Goal: Information Seeking & Learning: Learn about a topic

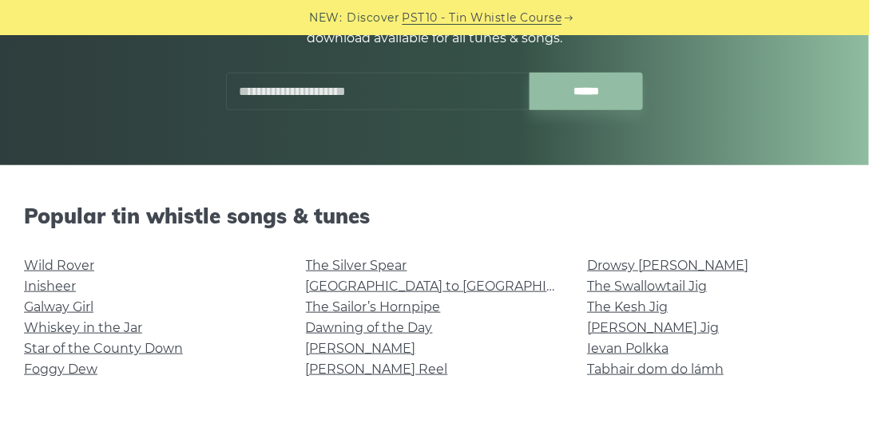
scroll to position [273, 0]
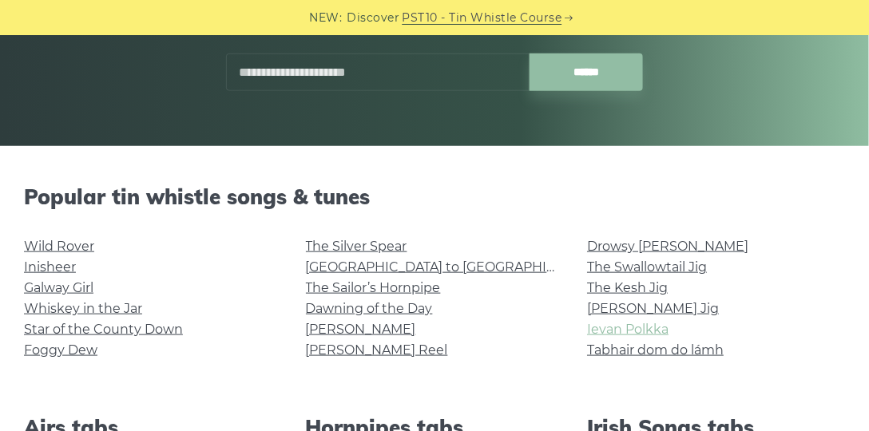
click at [628, 326] on link "Ievan Polkka" at bounding box center [627, 329] width 81 height 15
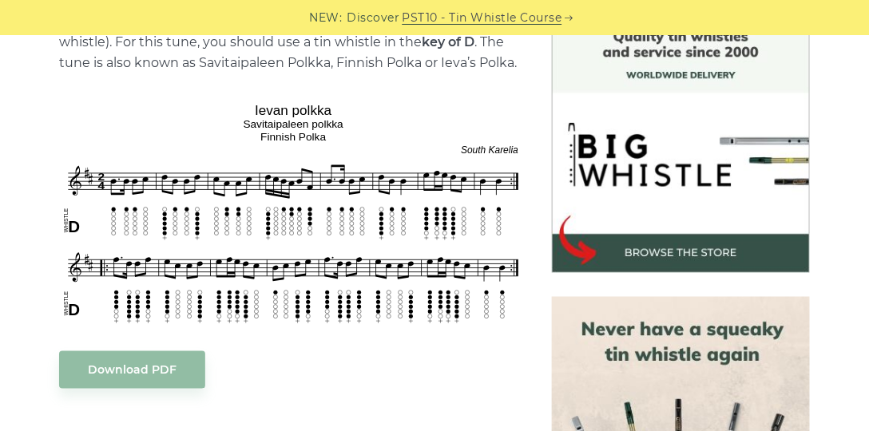
scroll to position [456, 0]
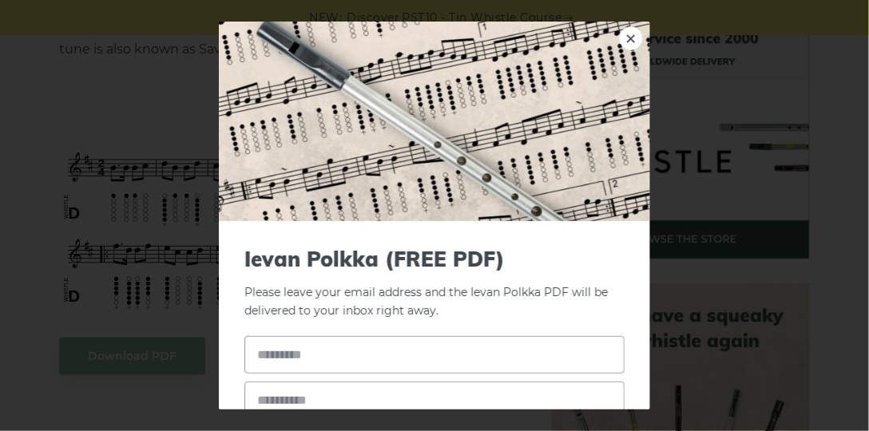
drag, startPoint x: 505, startPoint y: 160, endPoint x: 481, endPoint y: 255, distance: 98.9
click at [33, 193] on div "× [PERSON_NAME] (FREE PDF) Please leave your email address and the Ievan Polkka…" at bounding box center [434, 215] width 869 height 431
click at [623, 42] on link "×" at bounding box center [631, 38] width 24 height 24
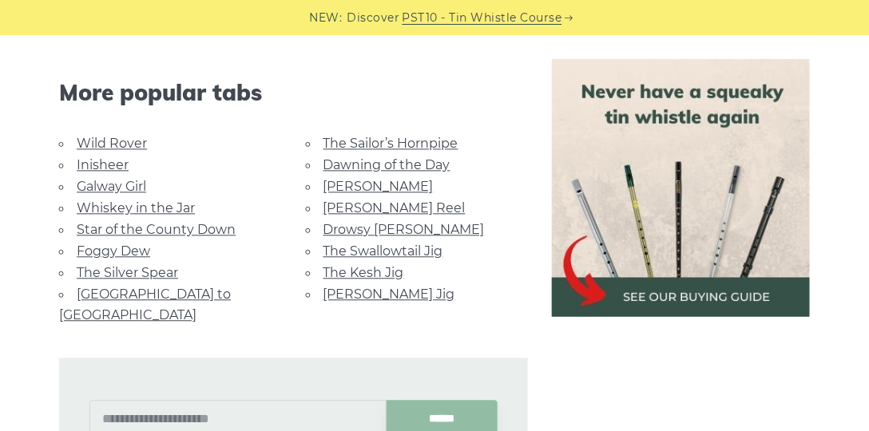
drag, startPoint x: 42, startPoint y: 176, endPoint x: 44, endPoint y: 189, distance: 13.8
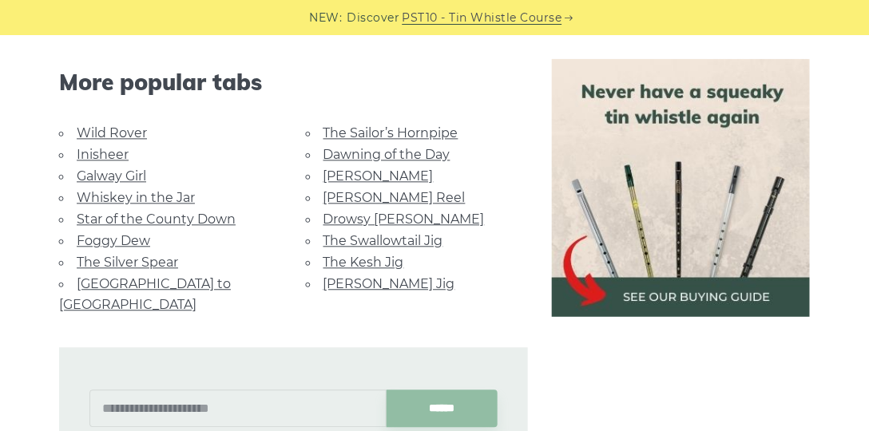
click at [89, 154] on link "Inisheer" at bounding box center [103, 154] width 52 height 15
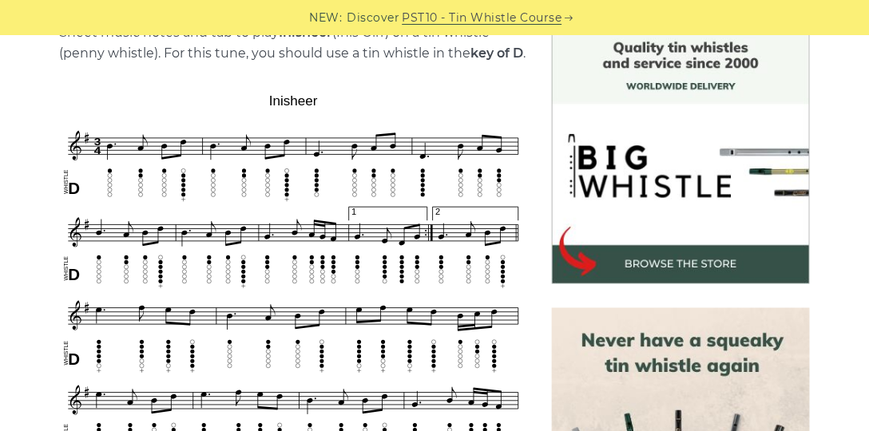
drag, startPoint x: 113, startPoint y: 218, endPoint x: 125, endPoint y: 307, distance: 89.4
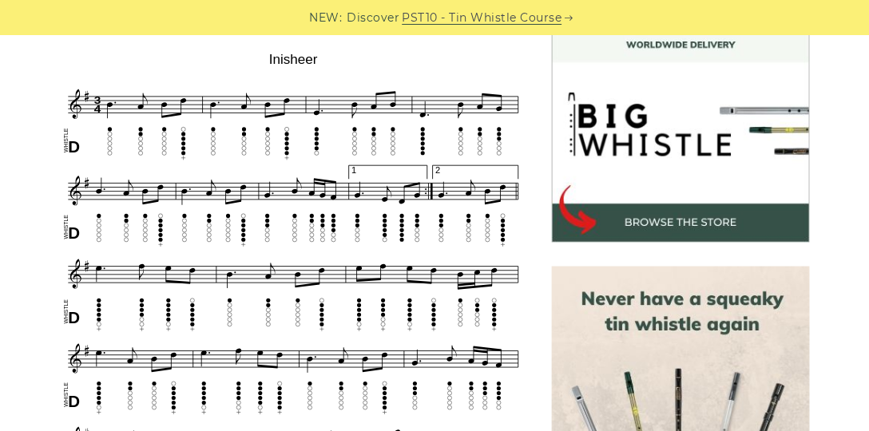
drag, startPoint x: 42, startPoint y: 255, endPoint x: 26, endPoint y: 246, distance: 17.5
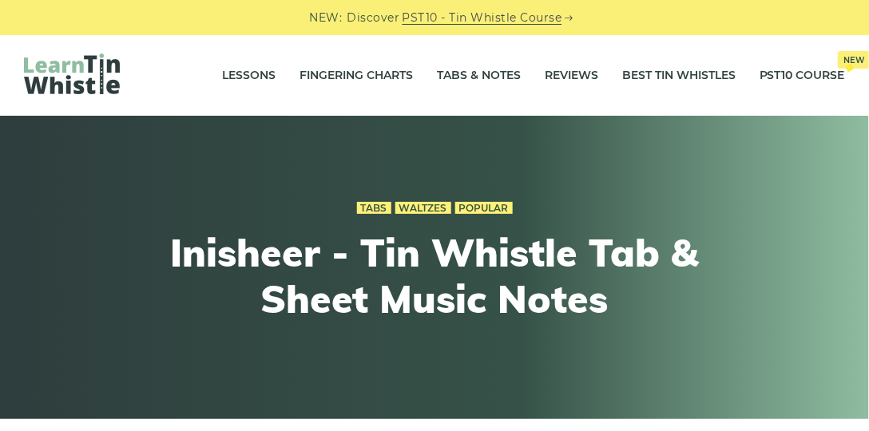
drag, startPoint x: 19, startPoint y: 240, endPoint x: 53, endPoint y: 109, distance: 135.4
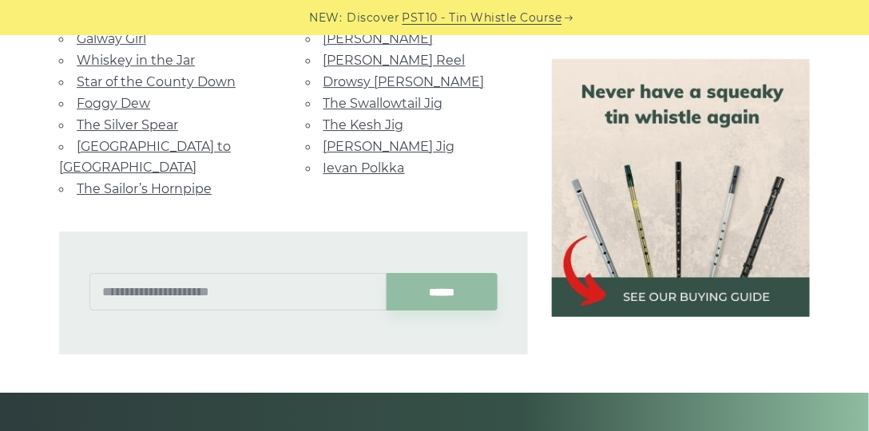
drag, startPoint x: 449, startPoint y: 145, endPoint x: 399, endPoint y: 148, distance: 49.6
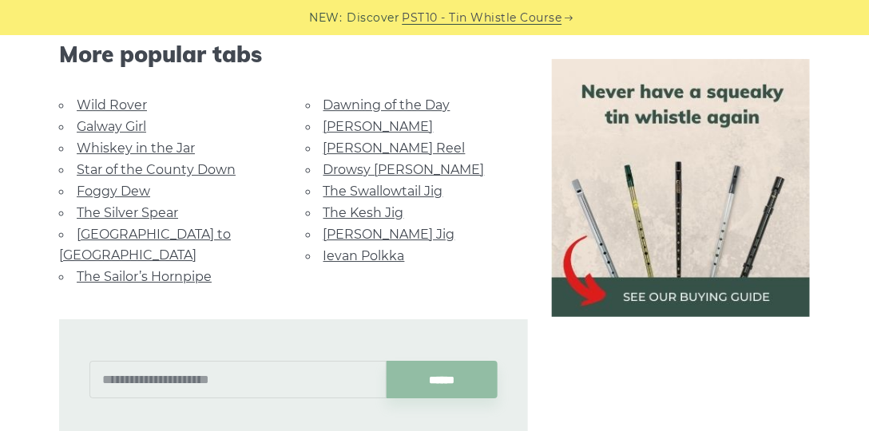
drag, startPoint x: 176, startPoint y: 182, endPoint x: 197, endPoint y: 117, distance: 68.9
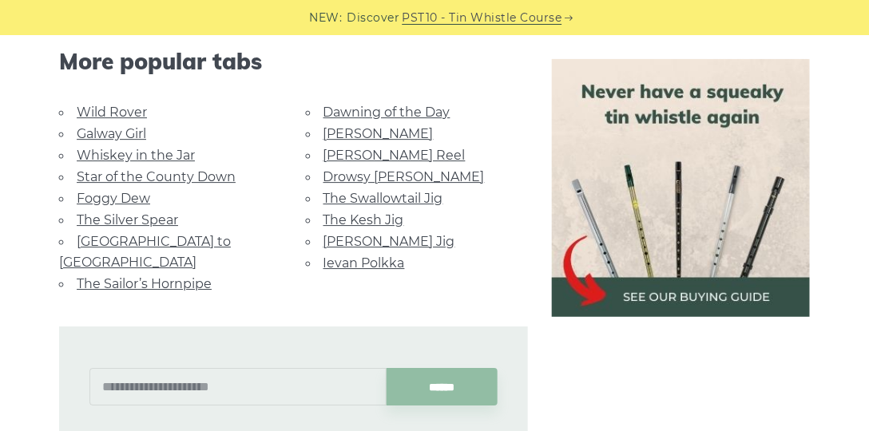
click at [113, 171] on link "Star of the County Down" at bounding box center [156, 176] width 159 height 15
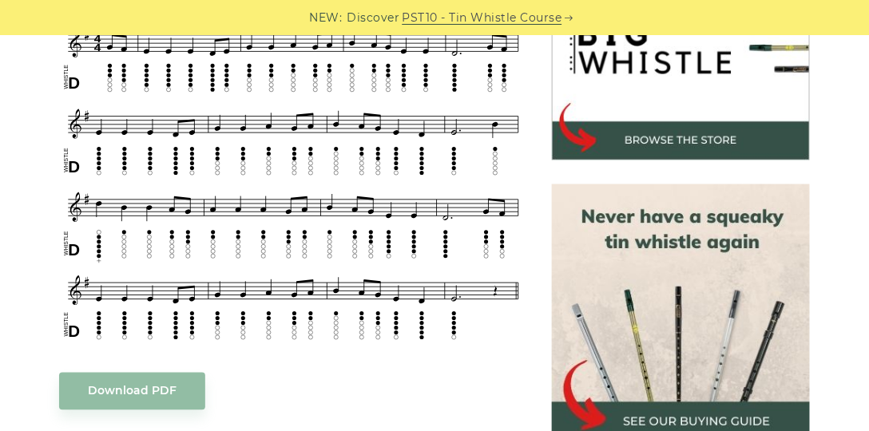
drag, startPoint x: 58, startPoint y: 196, endPoint x: 46, endPoint y: 204, distance: 15.1
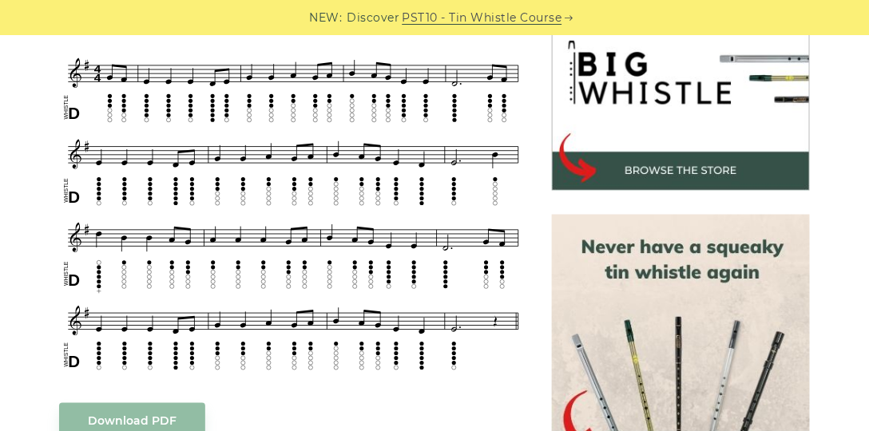
scroll to position [514, 0]
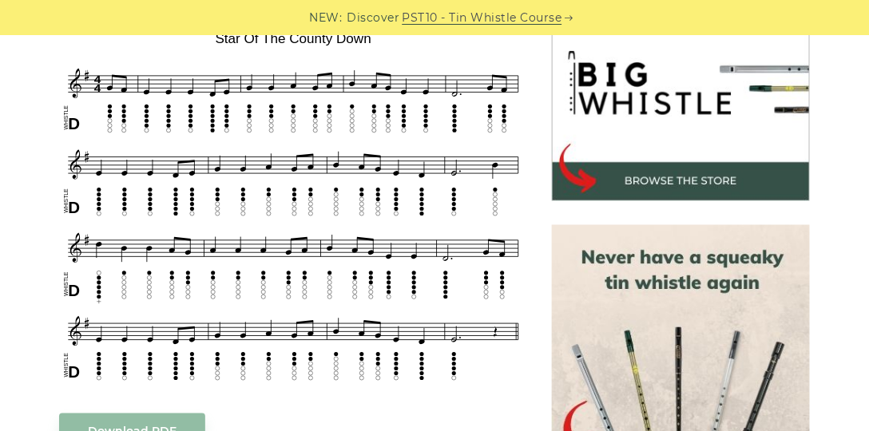
drag, startPoint x: 44, startPoint y: 204, endPoint x: 38, endPoint y: 161, distance: 43.6
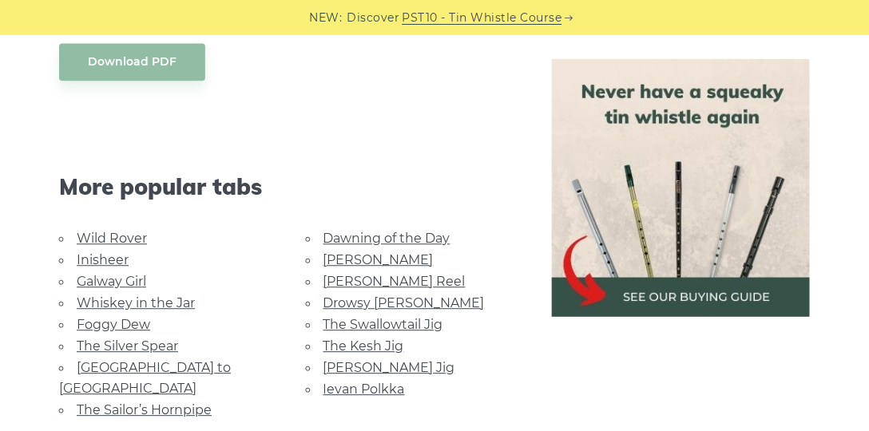
scroll to position [952, 0]
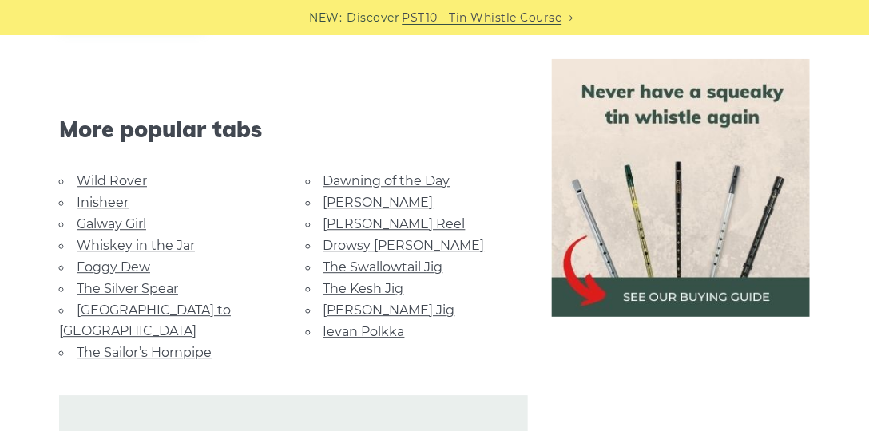
drag, startPoint x: 25, startPoint y: 178, endPoint x: 37, endPoint y: 246, distance: 68.9
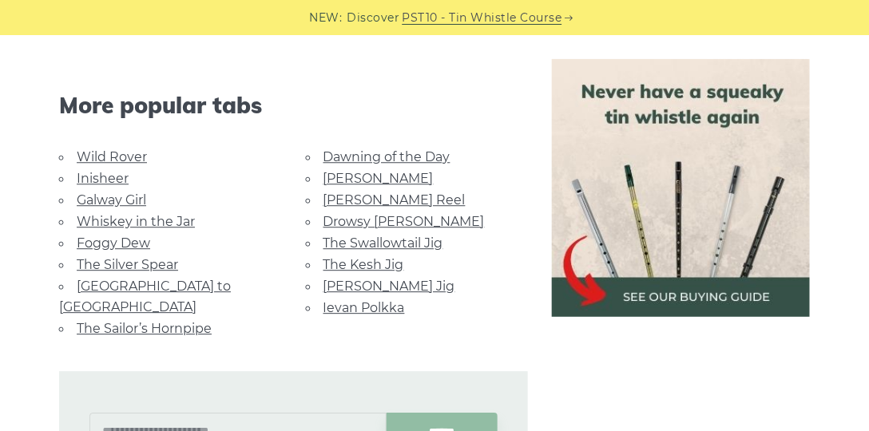
scroll to position [972, 0]
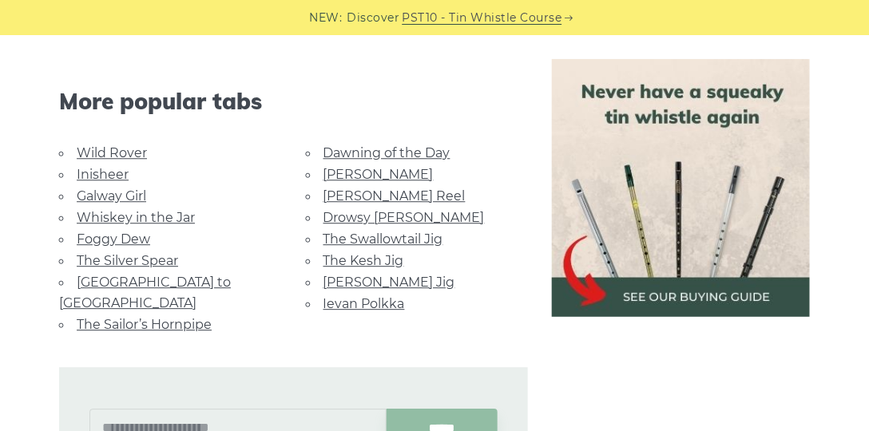
drag, startPoint x: 479, startPoint y: 176, endPoint x: 485, endPoint y: 209, distance: 33.3
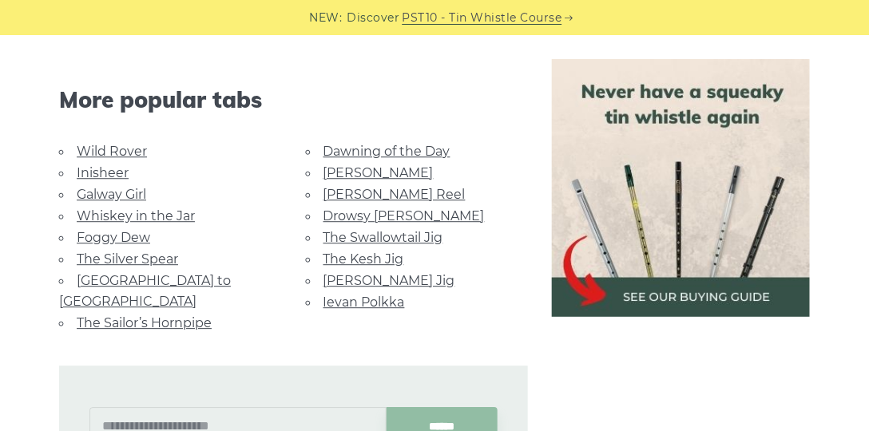
click at [374, 150] on link "Dawning of the Day" at bounding box center [386, 151] width 127 height 15
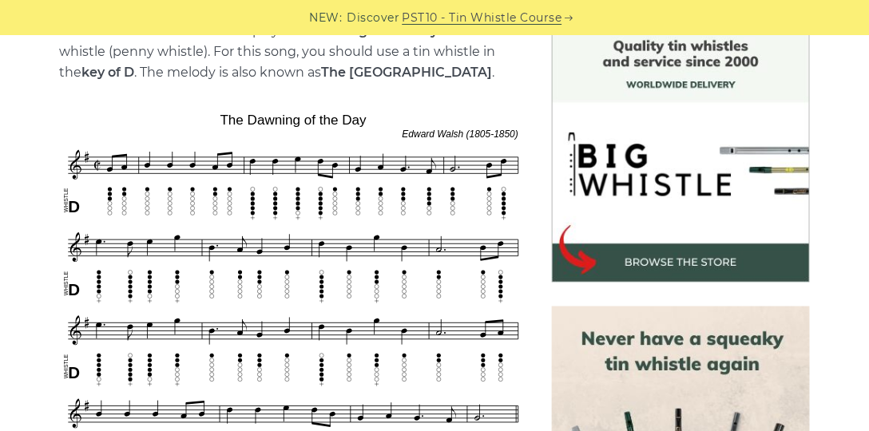
drag, startPoint x: 565, startPoint y: 198, endPoint x: 564, endPoint y: 249, distance: 51.1
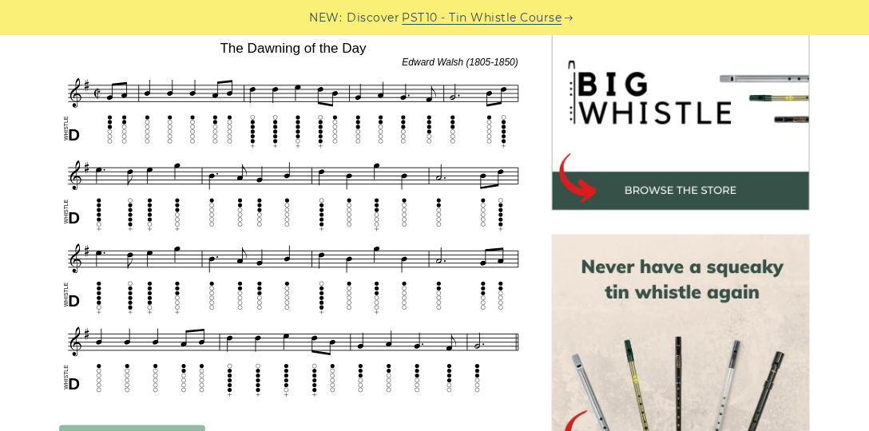
drag, startPoint x: 28, startPoint y: 196, endPoint x: 14, endPoint y: 216, distance: 25.2
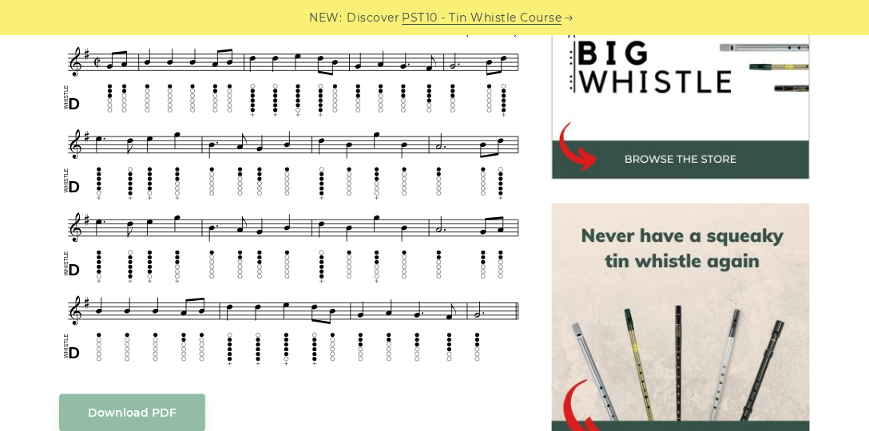
scroll to position [538, 0]
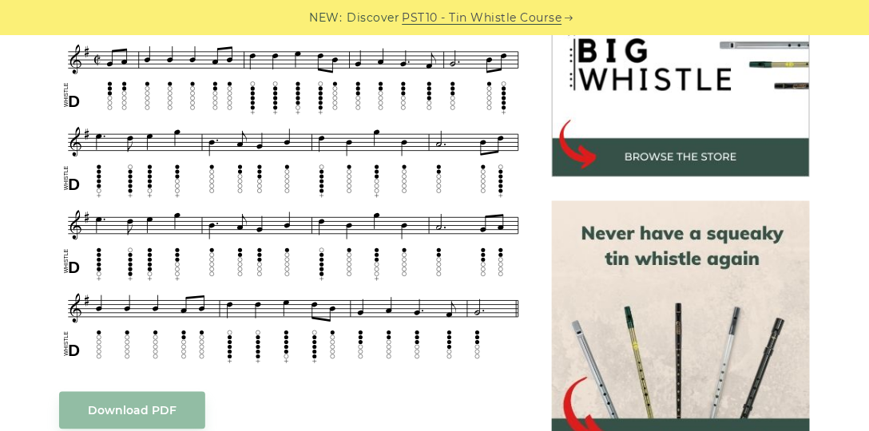
drag, startPoint x: 12, startPoint y: 236, endPoint x: 14, endPoint y: 208, distance: 28.8
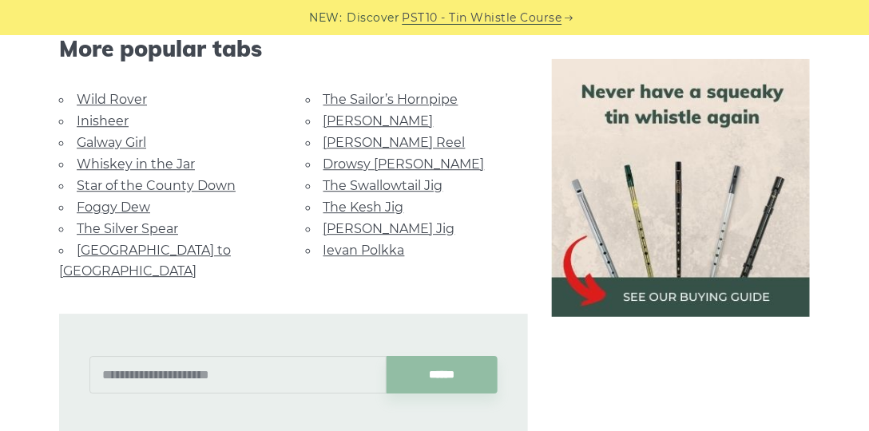
drag, startPoint x: 25, startPoint y: 157, endPoint x: 34, endPoint y: 191, distance: 34.7
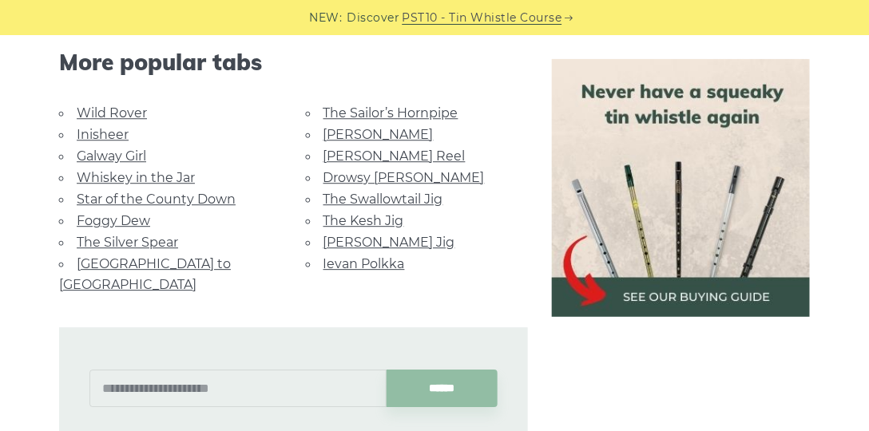
drag, startPoint x: 22, startPoint y: 172, endPoint x: 34, endPoint y: 144, distance: 30.8
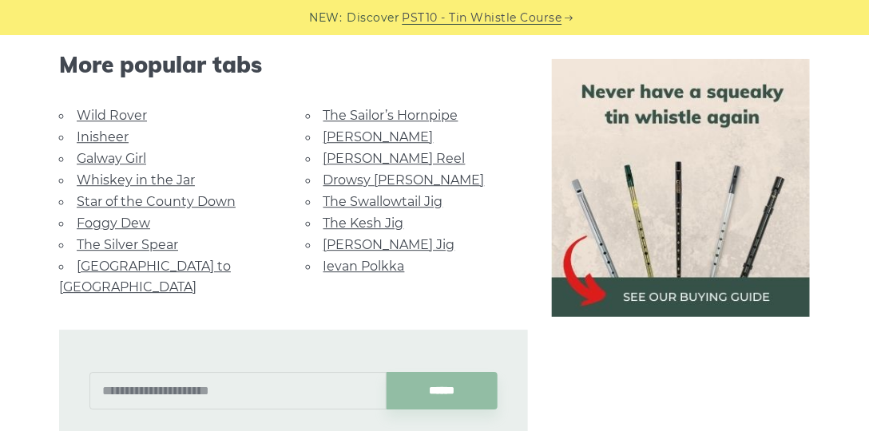
click at [150, 264] on link "Rocky Road to Dublin" at bounding box center [145, 277] width 172 height 36
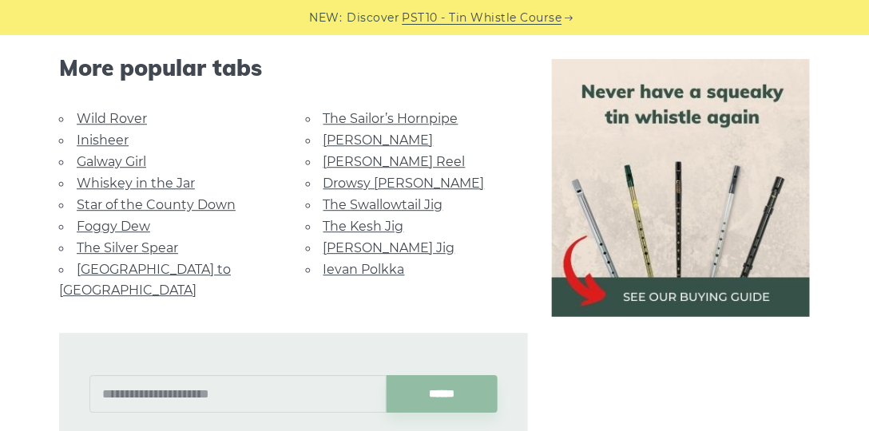
click at [128, 182] on link "Whiskey in the Jar" at bounding box center [136, 183] width 118 height 15
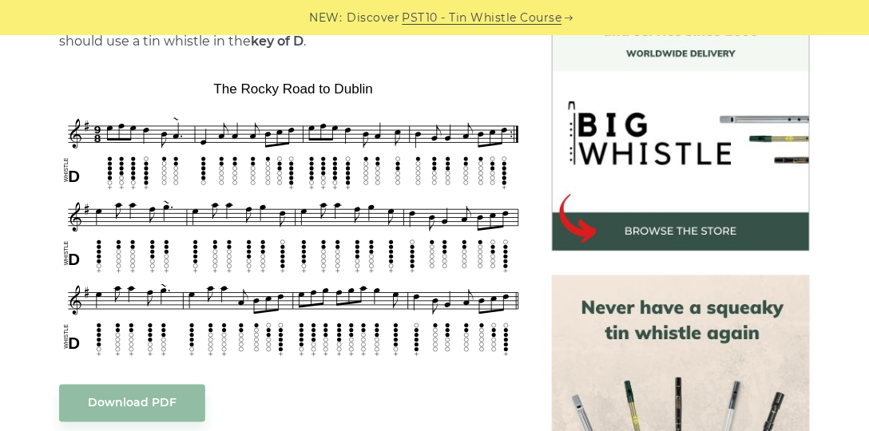
drag, startPoint x: 0, startPoint y: 0, endPoint x: 45, endPoint y: 271, distance: 275.1
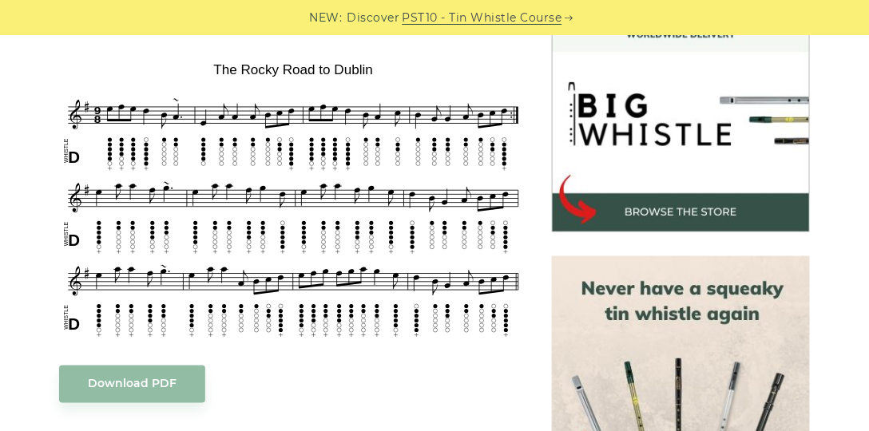
scroll to position [486, 0]
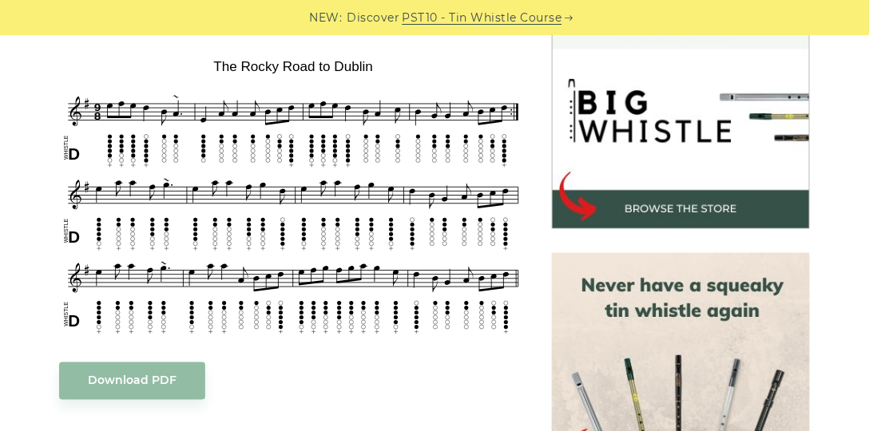
drag, startPoint x: 45, startPoint y: 284, endPoint x: 46, endPoint y: 259, distance: 24.8
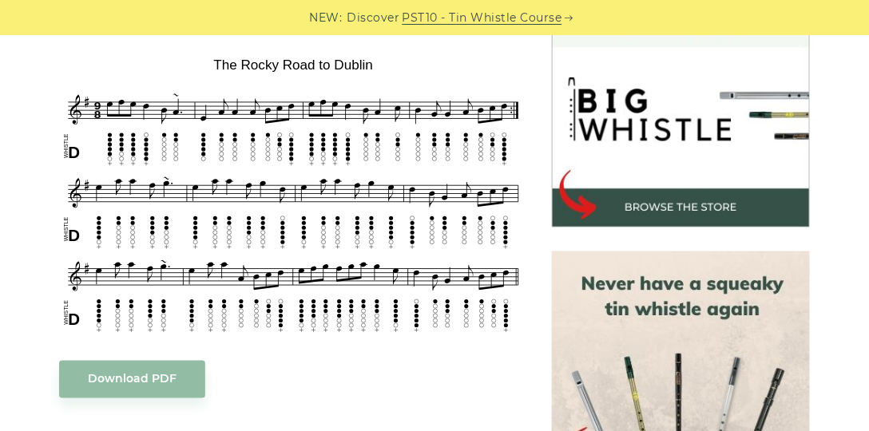
drag, startPoint x: 47, startPoint y: 213, endPoint x: 42, endPoint y: 222, distance: 10.0
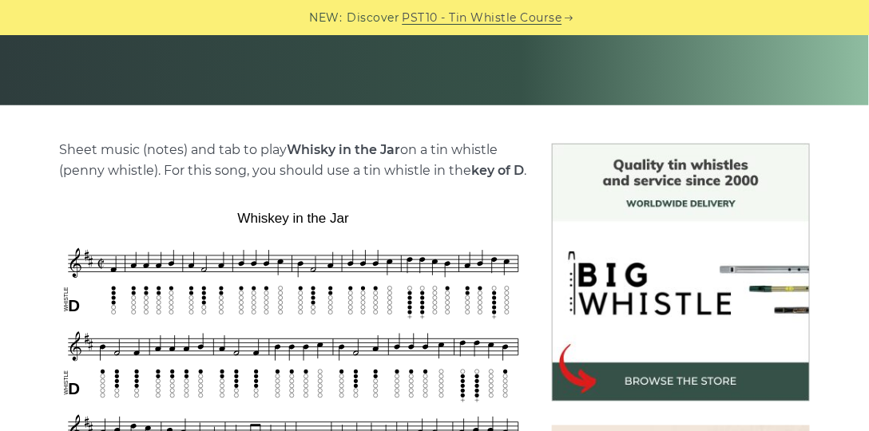
drag, startPoint x: 74, startPoint y: 252, endPoint x: 24, endPoint y: 240, distance: 51.9
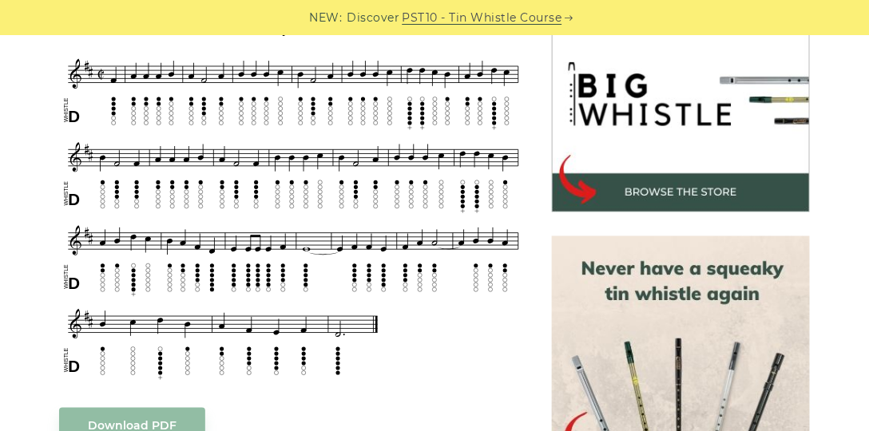
drag, startPoint x: 24, startPoint y: 255, endPoint x: 16, endPoint y: 291, distance: 36.8
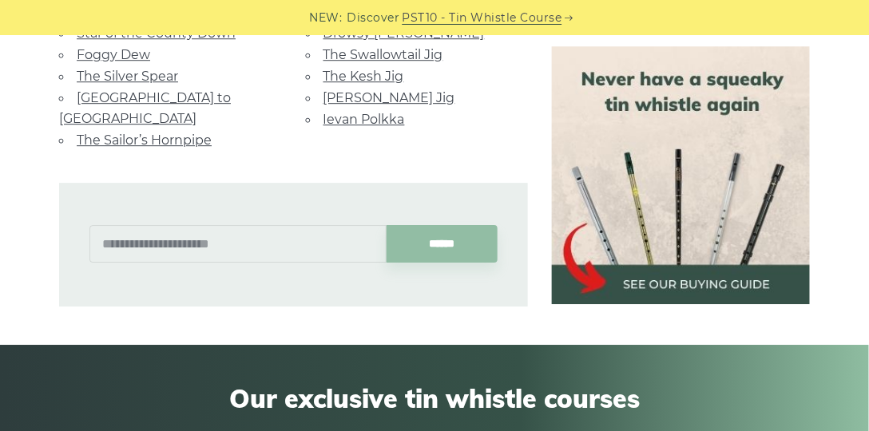
drag, startPoint x: 30, startPoint y: 222, endPoint x: 32, endPoint y: 282, distance: 59.9
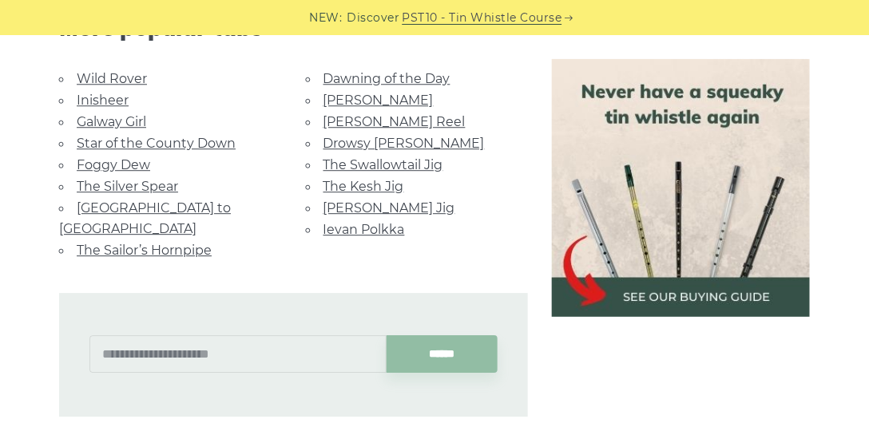
drag, startPoint x: 30, startPoint y: 267, endPoint x: 27, endPoint y: 192, distance: 75.9
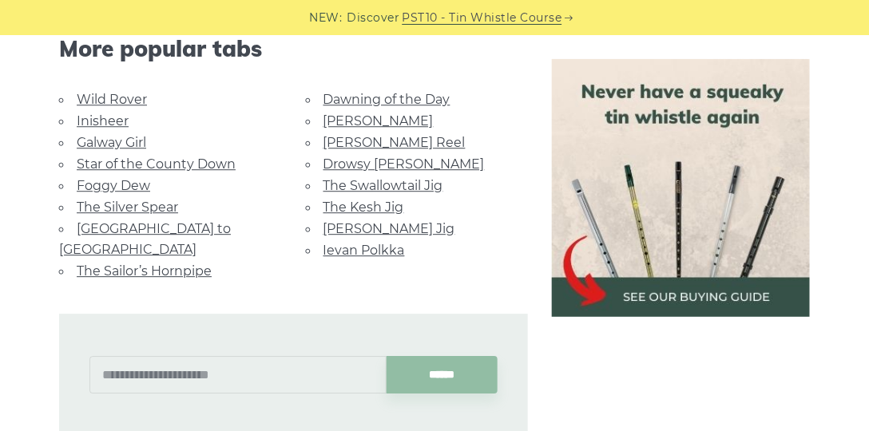
click at [122, 150] on link "Galway Girl" at bounding box center [111, 142] width 69 height 15
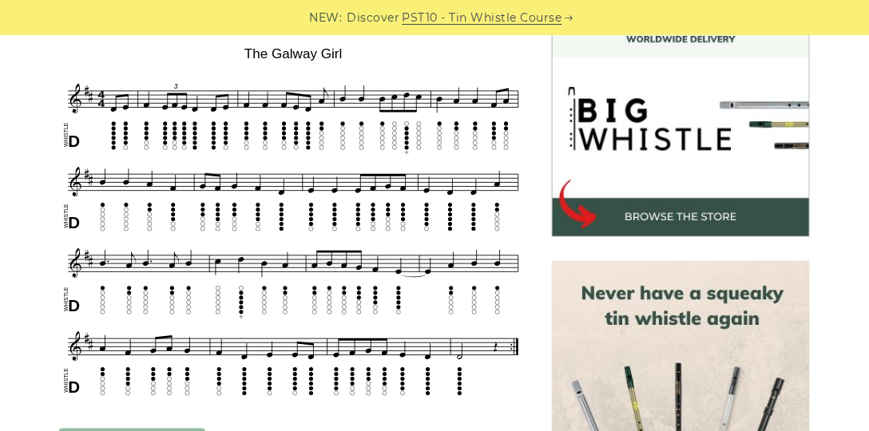
scroll to position [497, 0]
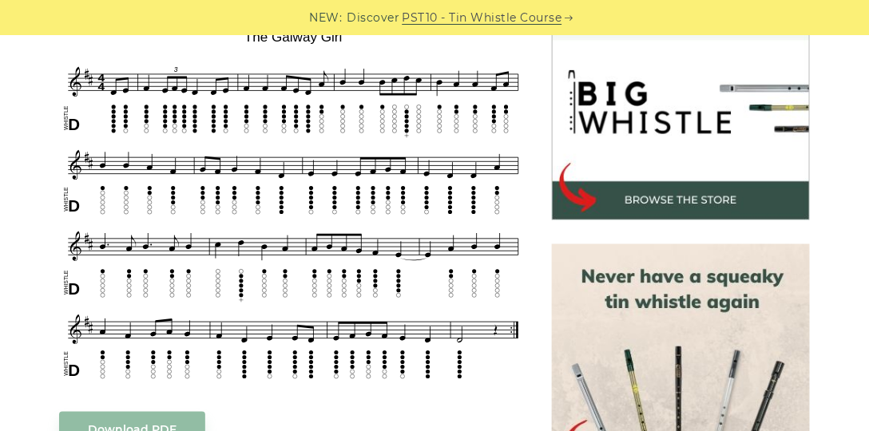
drag, startPoint x: 43, startPoint y: 247, endPoint x: 36, endPoint y: 262, distance: 16.8
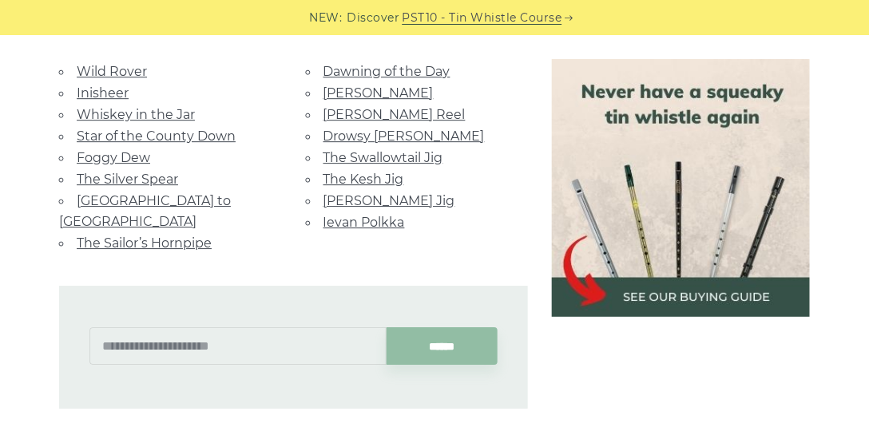
drag, startPoint x: 15, startPoint y: 227, endPoint x: 36, endPoint y: 315, distance: 90.2
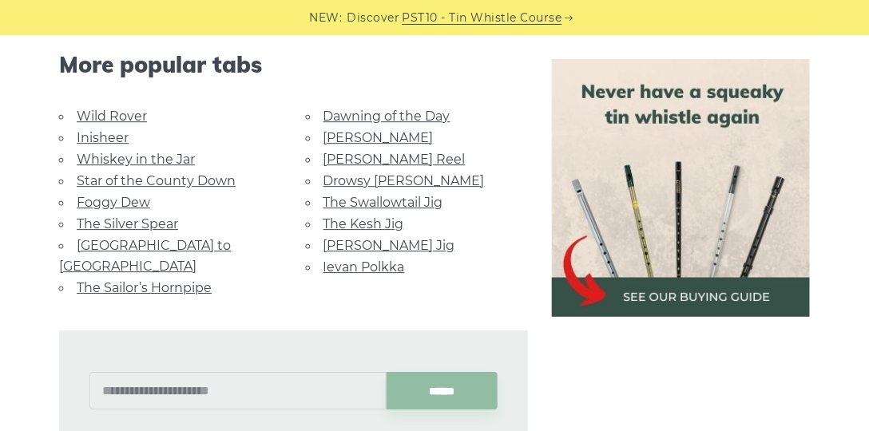
drag, startPoint x: 58, startPoint y: 278, endPoint x: 63, endPoint y: 257, distance: 21.3
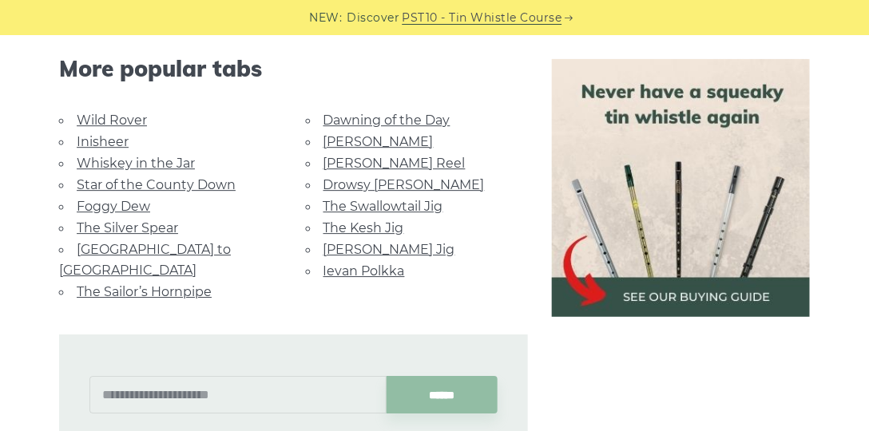
click at [117, 139] on link "Inisheer" at bounding box center [103, 141] width 52 height 15
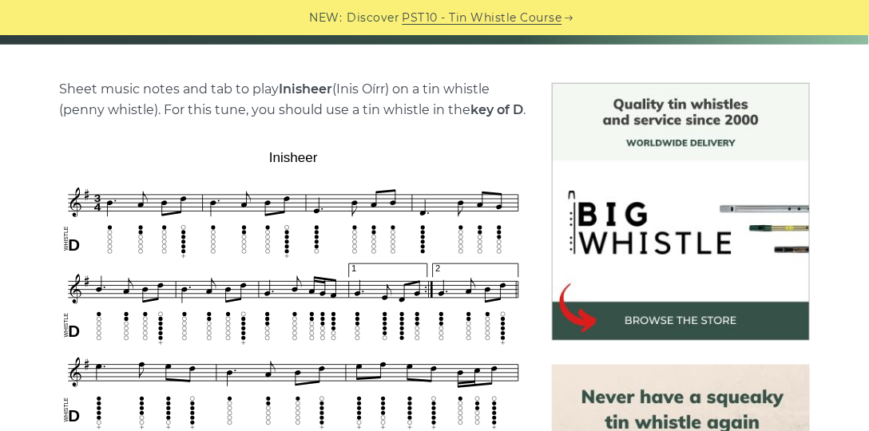
drag, startPoint x: 48, startPoint y: 184, endPoint x: 48, endPoint y: 260, distance: 75.8
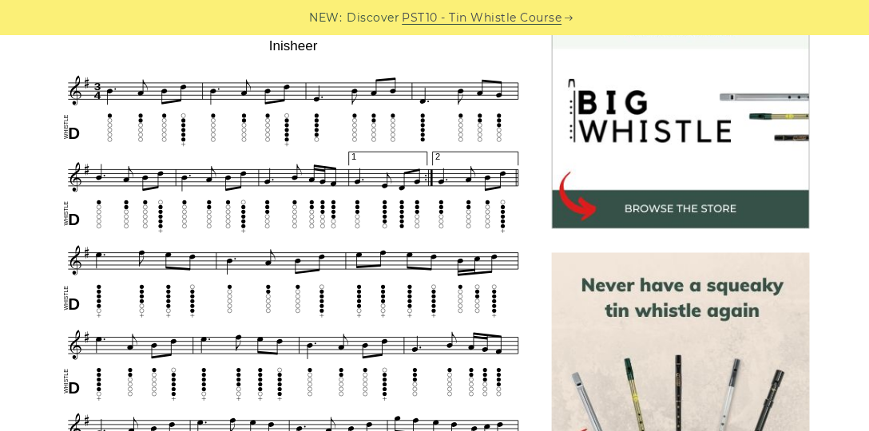
drag, startPoint x: 42, startPoint y: 246, endPoint x: 33, endPoint y: 291, distance: 45.7
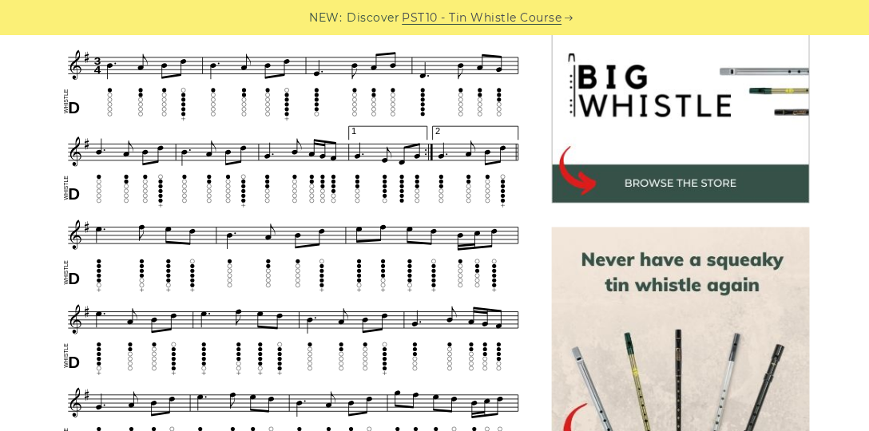
drag, startPoint x: 27, startPoint y: 286, endPoint x: 33, endPoint y: 295, distance: 11.1
